Goal: Find specific page/section: Find specific page/section

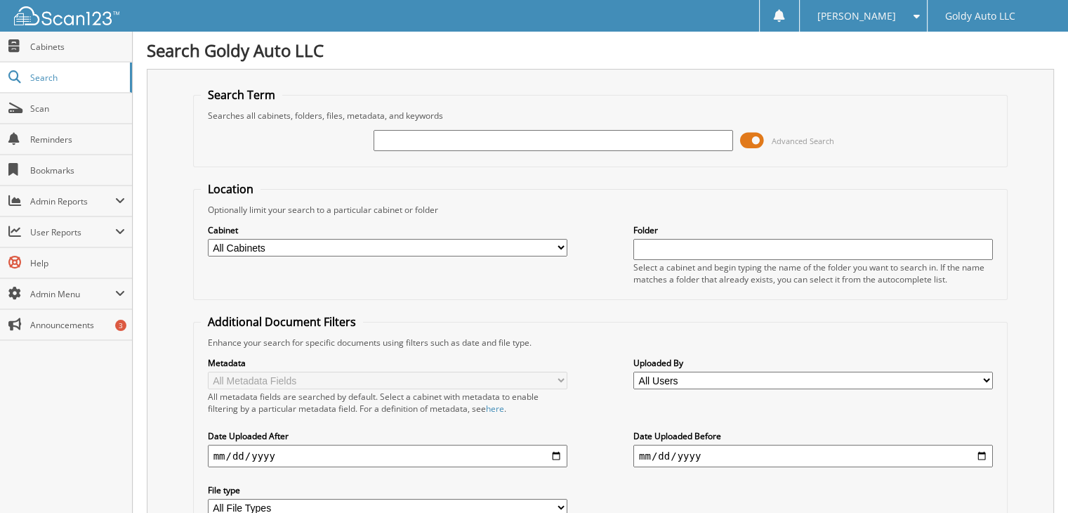
click at [410, 136] on input "text" at bounding box center [554, 140] width 360 height 21
type input "20776"
click at [51, 45] on span "Cabinets" at bounding box center [77, 47] width 95 height 12
